Goal: Transaction & Acquisition: Purchase product/service

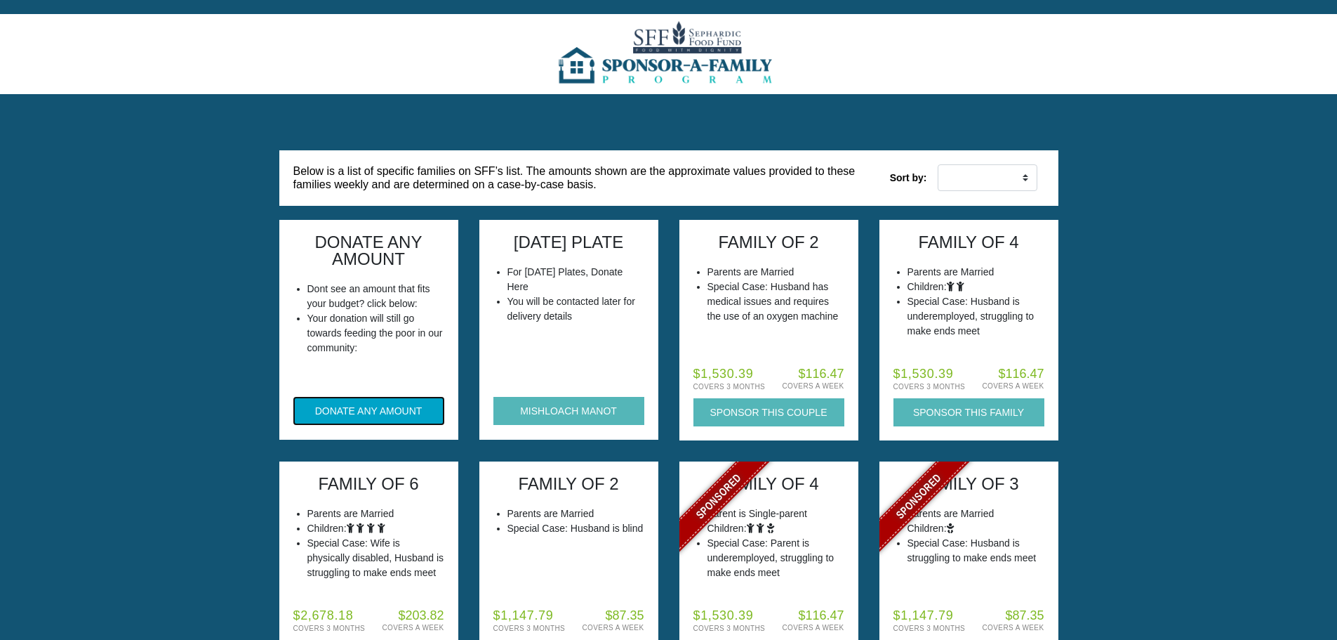
click at [331, 409] on button "DONATE ANY AMOUNT" at bounding box center [368, 411] width 151 height 28
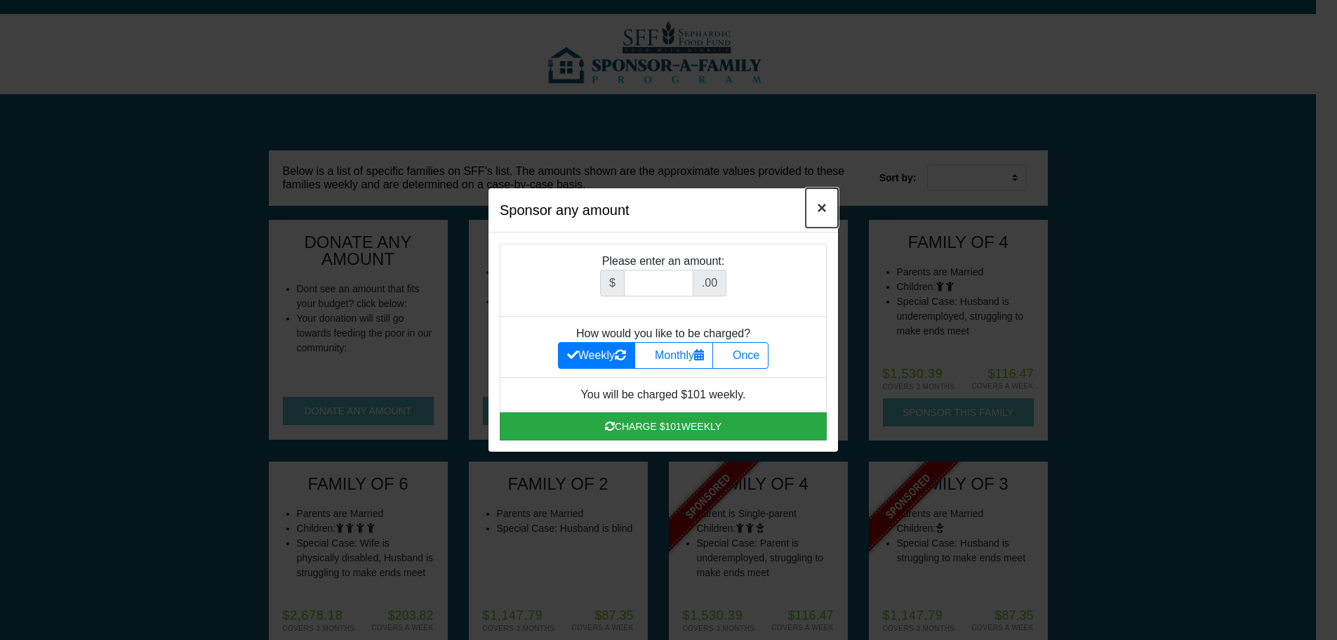
click at [823, 211] on span "×" at bounding box center [822, 207] width 10 height 19
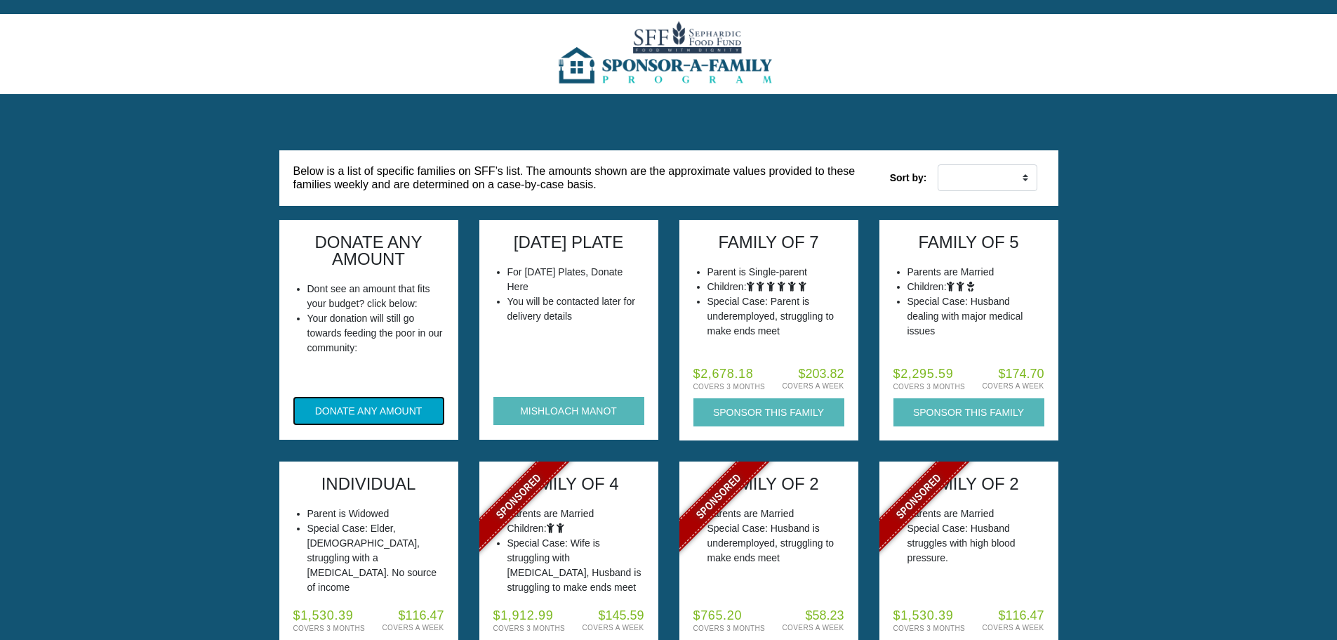
click at [333, 418] on button "DONATE ANY AMOUNT" at bounding box center [368, 411] width 151 height 28
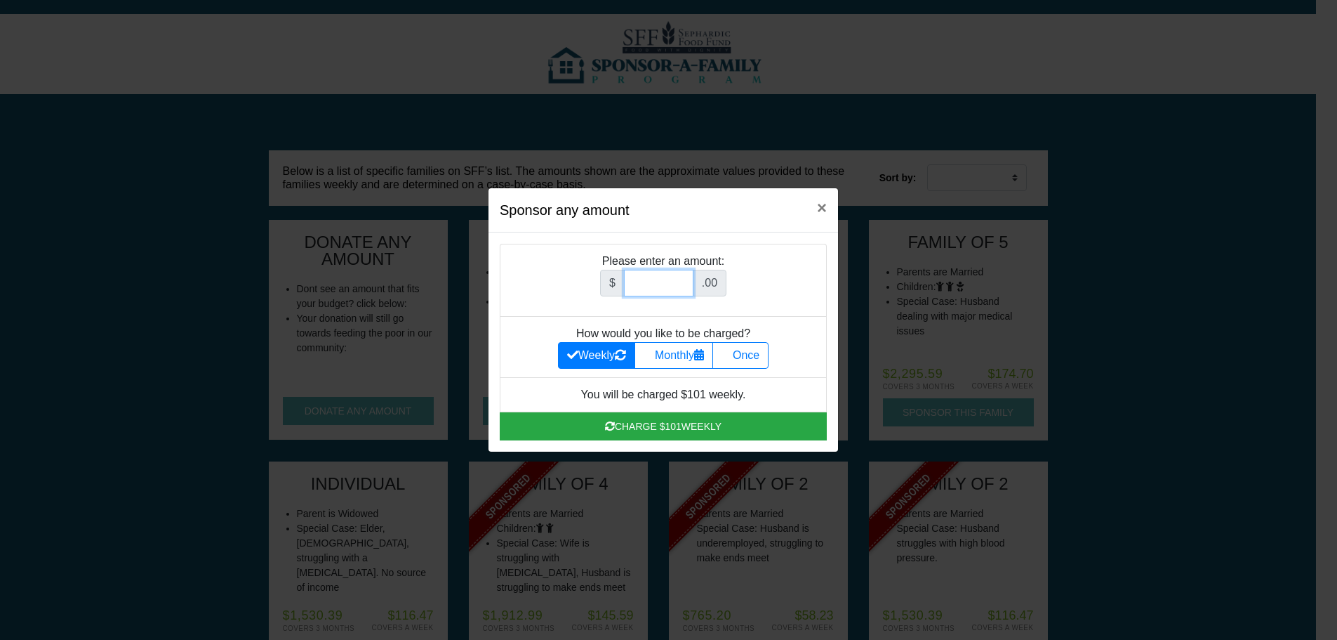
click at [665, 284] on input "Amount (to the nearest dollar)" at bounding box center [658, 283] width 69 height 27
type input "501.00"
click at [763, 355] on label "Once" at bounding box center [741, 355] width 56 height 27
click at [731, 355] on input "Once" at bounding box center [726, 351] width 9 height 9
radio input "true"
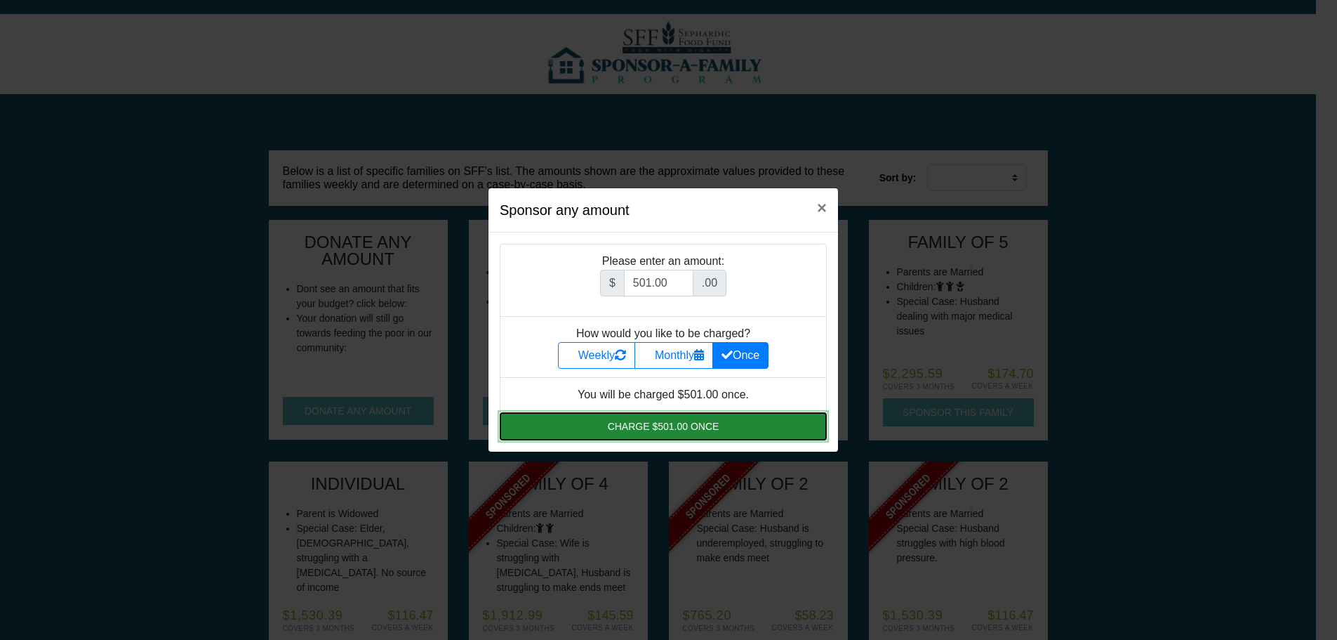
click at [698, 422] on button "Charge $501.00 once" at bounding box center [663, 426] width 327 height 28
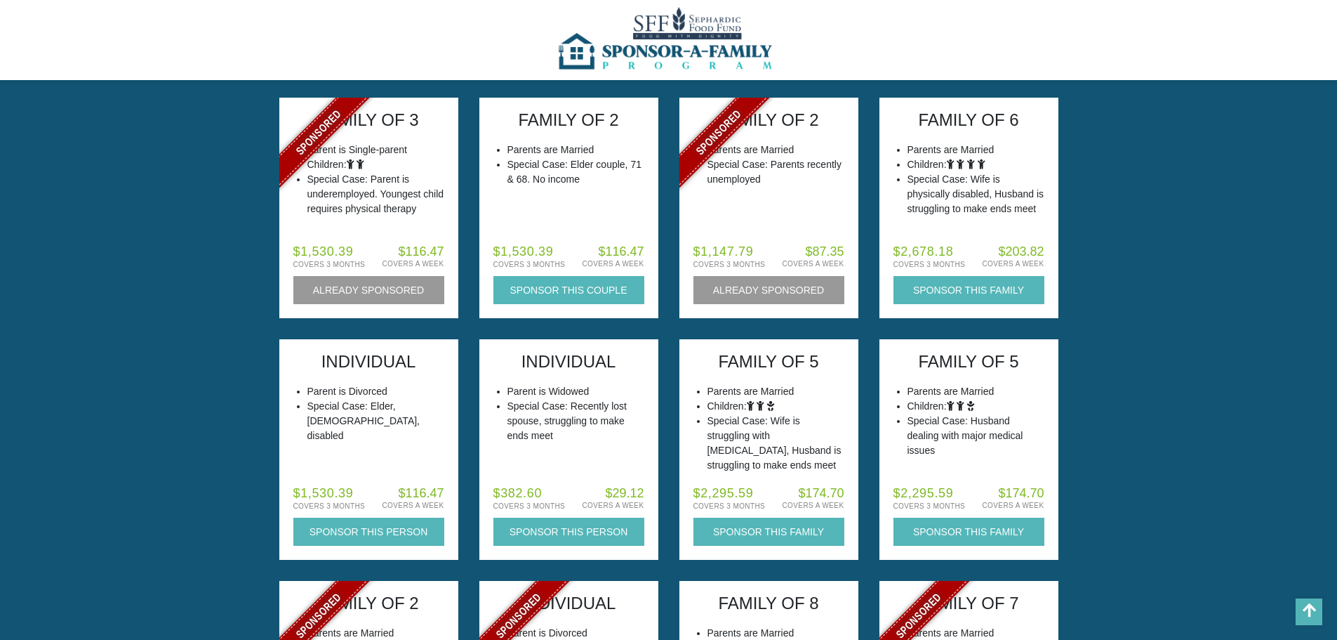
scroll to position [112, 0]
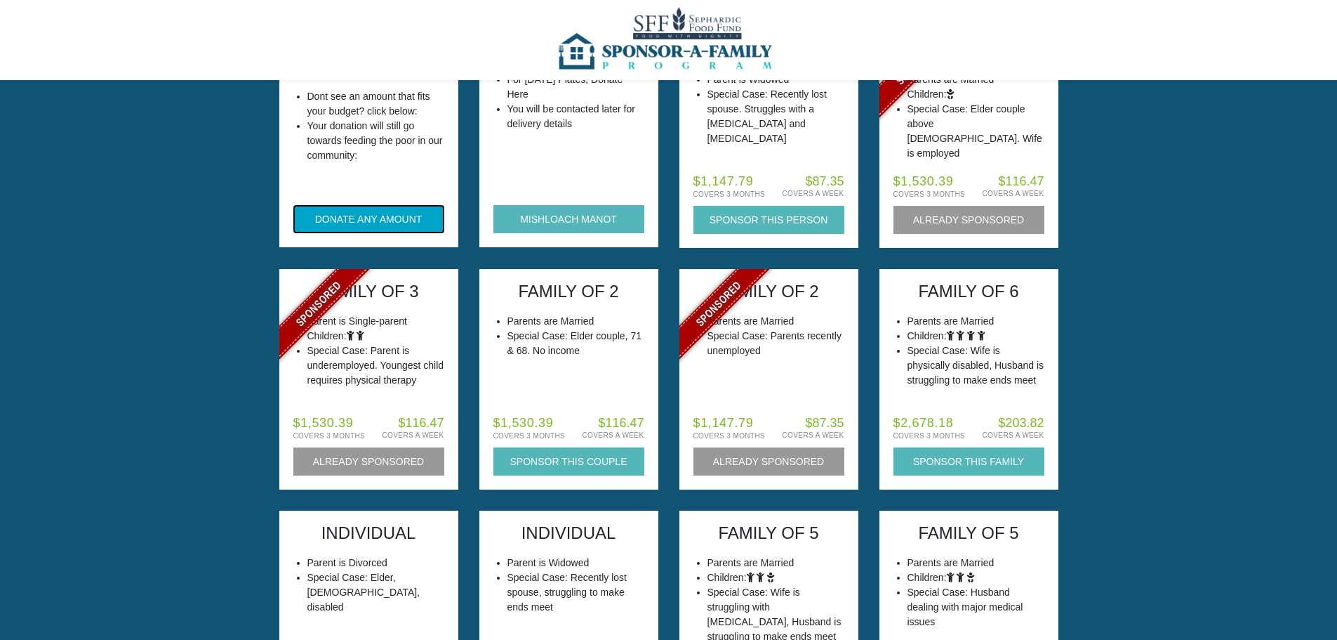
click at [355, 215] on button "DONATE ANY AMOUNT" at bounding box center [368, 219] width 151 height 28
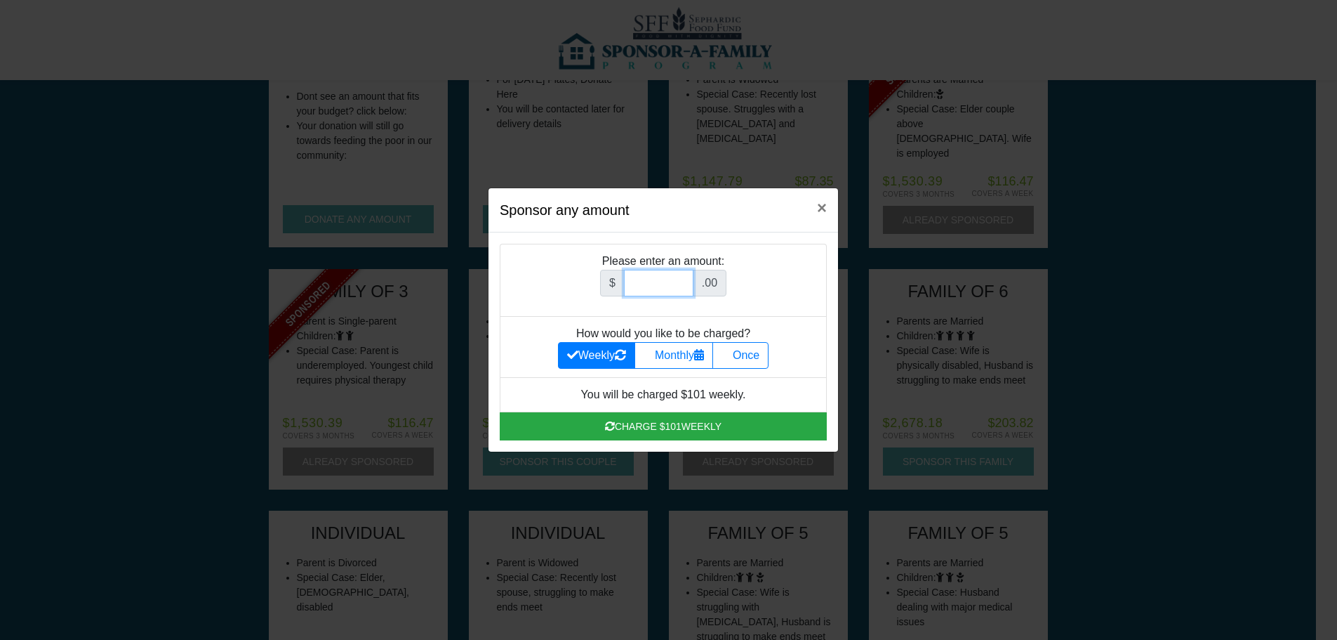
click at [662, 280] on input "Amount (to the nearest dollar)" at bounding box center [658, 283] width 69 height 27
type input "501.00"
click at [766, 356] on label "Once" at bounding box center [741, 355] width 56 height 27
click at [731, 356] on input "Once" at bounding box center [726, 351] width 9 height 9
radio input "true"
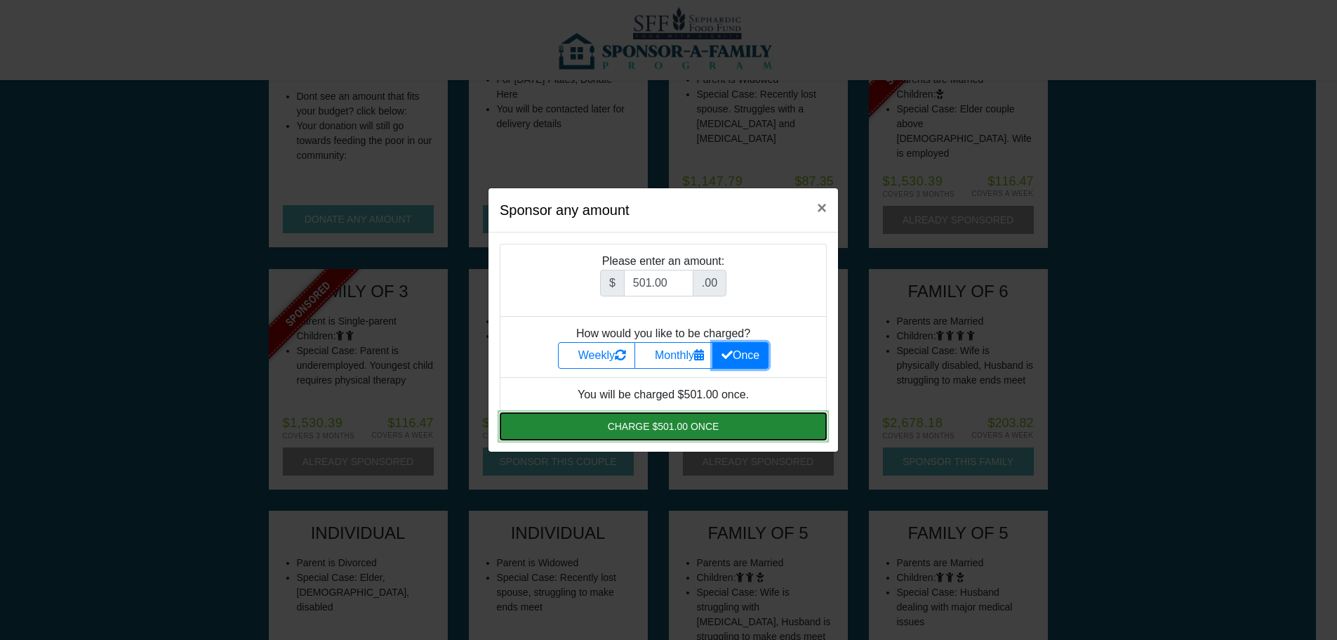
click at [683, 428] on button "Charge $501.00 once" at bounding box center [663, 426] width 327 height 28
